Goal: Task Accomplishment & Management: Use online tool/utility

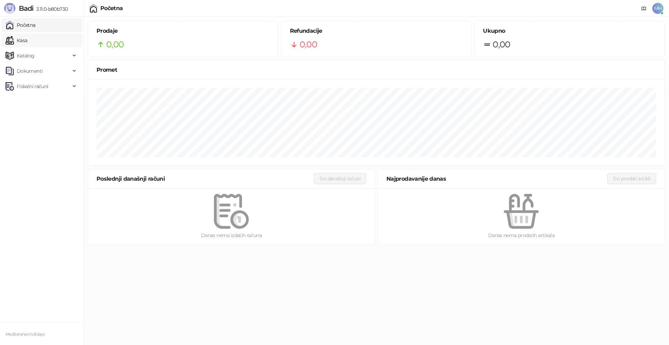
click at [27, 42] on link "Kasa" at bounding box center [17, 40] width 22 height 14
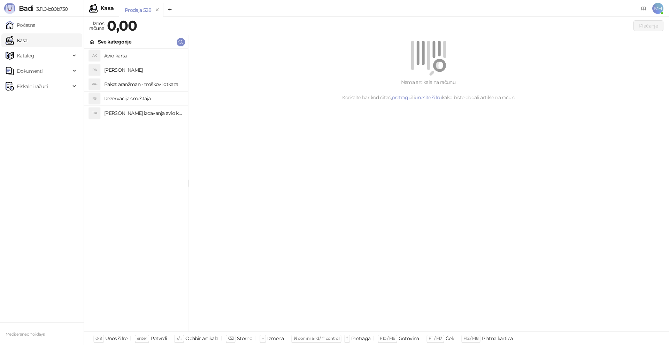
click at [153, 71] on h4 "[PERSON_NAME]" at bounding box center [143, 69] width 78 height 11
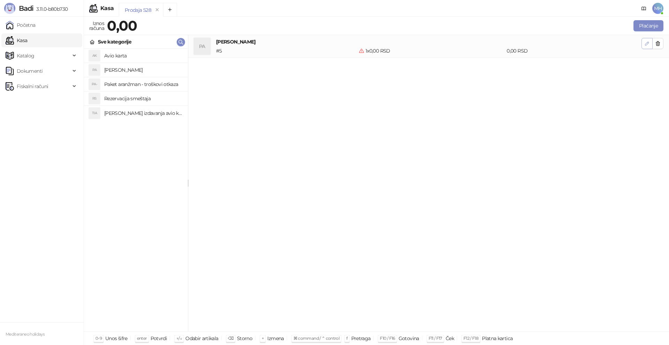
click at [648, 43] on icon "button" at bounding box center [646, 43] width 3 height 3
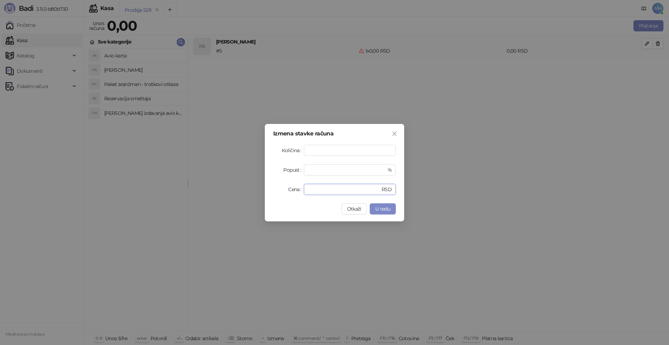
drag, startPoint x: 313, startPoint y: 191, endPoint x: 303, endPoint y: 188, distance: 9.4
click at [303, 188] on div "Cena * RSD" at bounding box center [334, 189] width 123 height 11
type input "*****"
click at [383, 208] on span "U redu" at bounding box center [382, 209] width 15 height 6
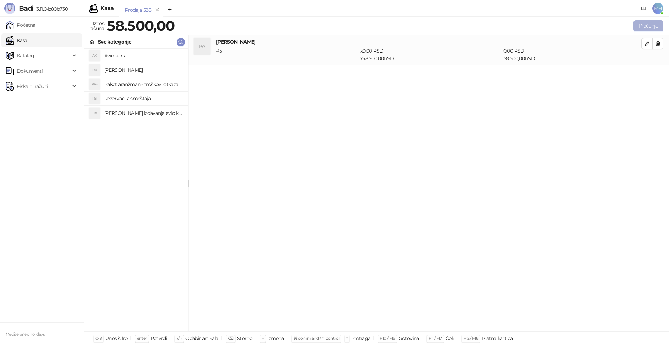
click at [652, 26] on button "Plaćanje" at bounding box center [648, 25] width 30 height 11
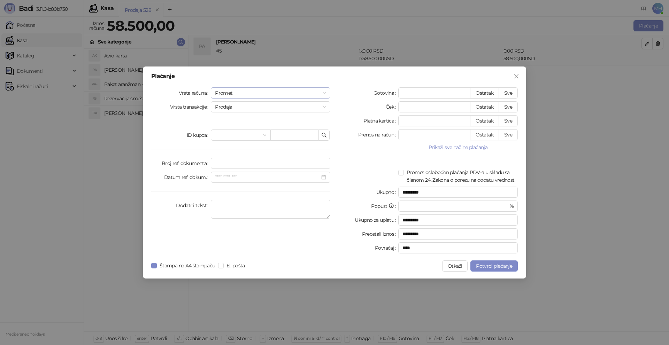
click at [327, 94] on div "Promet" at bounding box center [271, 92] width 120 height 11
click at [228, 141] on div "Avans" at bounding box center [270, 141] width 108 height 8
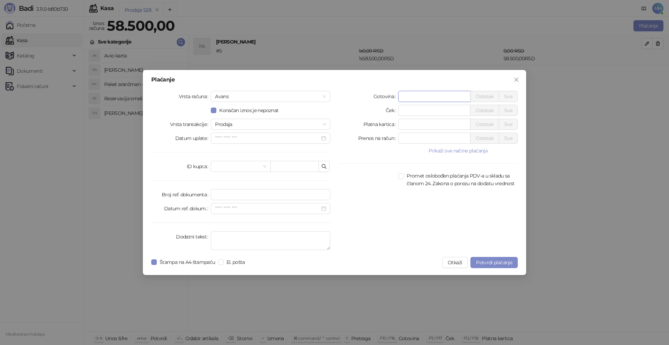
drag, startPoint x: 413, startPoint y: 98, endPoint x: 383, endPoint y: 95, distance: 30.1
click at [384, 96] on div "Gotovina * Ostatak Sve" at bounding box center [428, 96] width 179 height 11
type input "*****"
click at [236, 240] on textarea "Dodatni tekst" at bounding box center [271, 240] width 120 height 19
type textarea "*********"
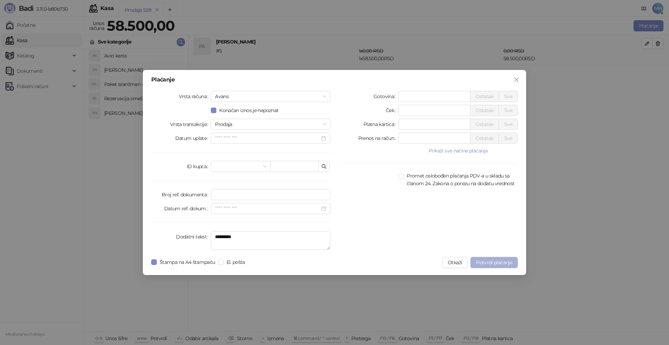
click at [499, 258] on button "Potvrdi plaćanje" at bounding box center [493, 262] width 47 height 11
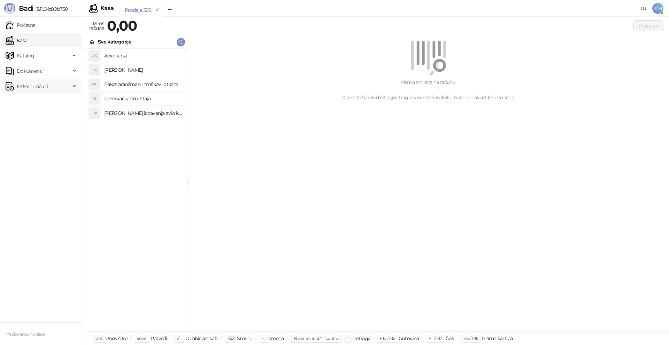
click at [43, 87] on span "Fiskalni računi" at bounding box center [32, 86] width 31 height 14
click at [39, 98] on link "Izdati računi" at bounding box center [27, 102] width 38 height 14
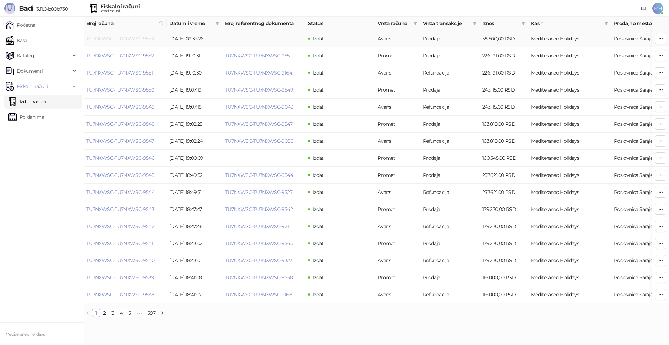
click at [137, 37] on link "TU7NXWSC-TU7NXWSC-9553" at bounding box center [119, 39] width 67 height 6
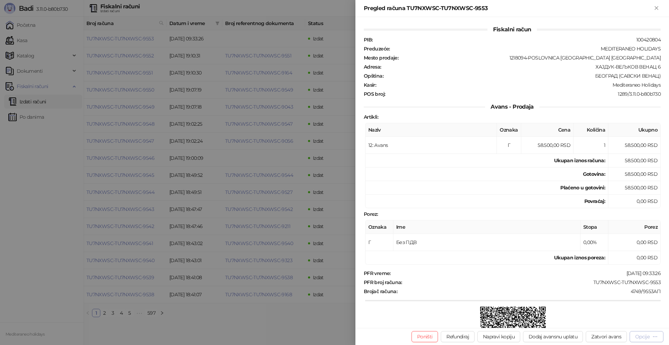
click at [652, 337] on div "Opcije" at bounding box center [646, 336] width 23 height 7
click at [611, 299] on span "Štampaj na A4 štampaču" at bounding box center [621, 301] width 71 height 8
drag, startPoint x: 659, startPoint y: 8, endPoint x: 662, endPoint y: 0, distance: 8.6
click at [658, 6] on icon "Zatvori" at bounding box center [656, 8] width 6 height 6
